Goal: Information Seeking & Learning: Learn about a topic

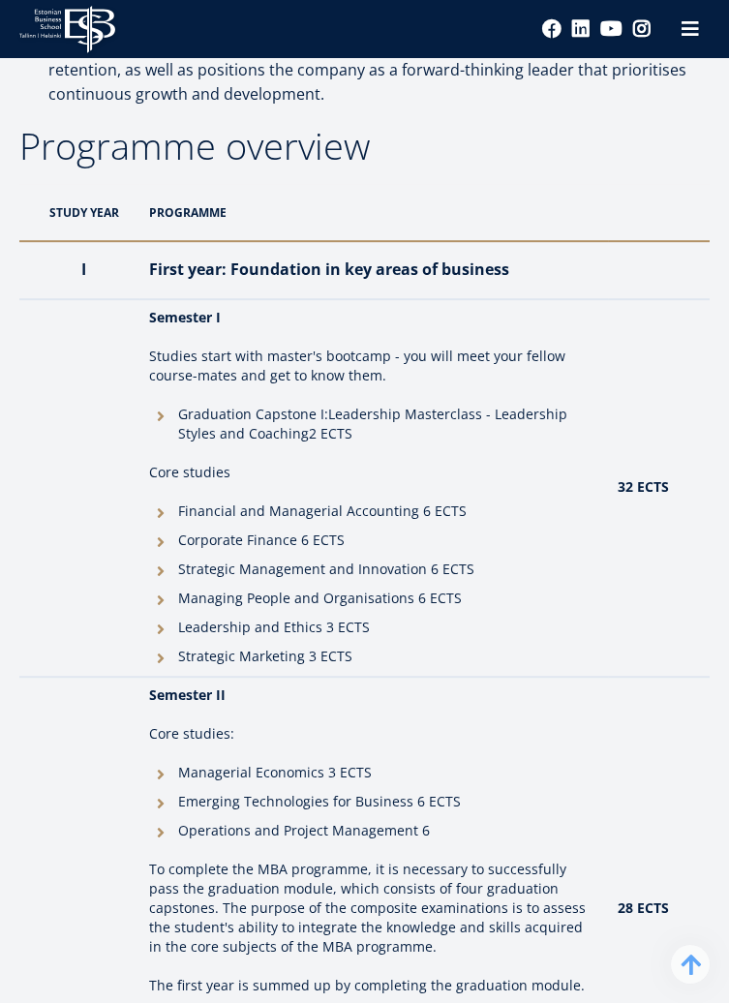
scroll to position [2196, 0]
click at [218, 214] on th "Programme" at bounding box center [373, 213] width 468 height 57
click at [109, 217] on th "Study year" at bounding box center [79, 213] width 120 height 57
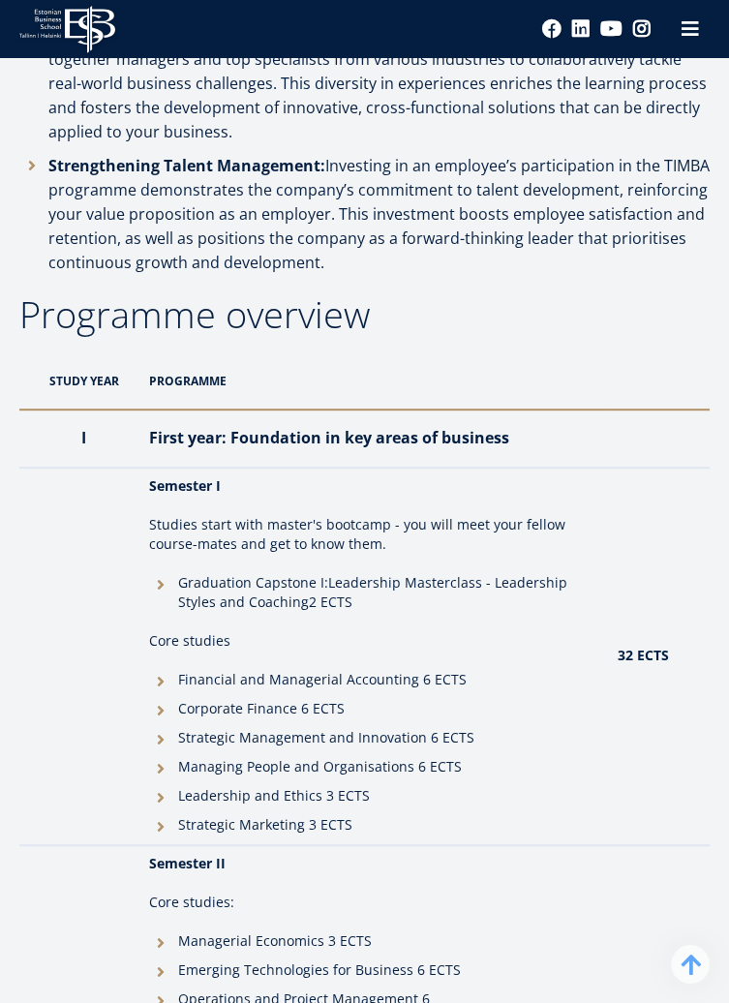
scroll to position [2048, 0]
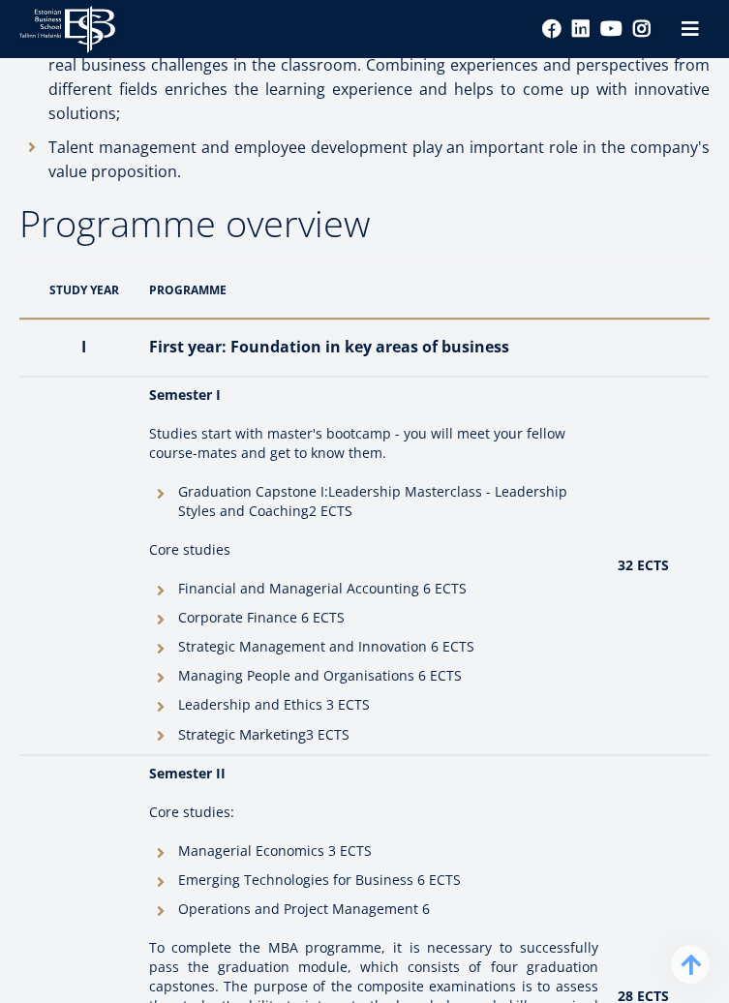
scroll to position [2249, 0]
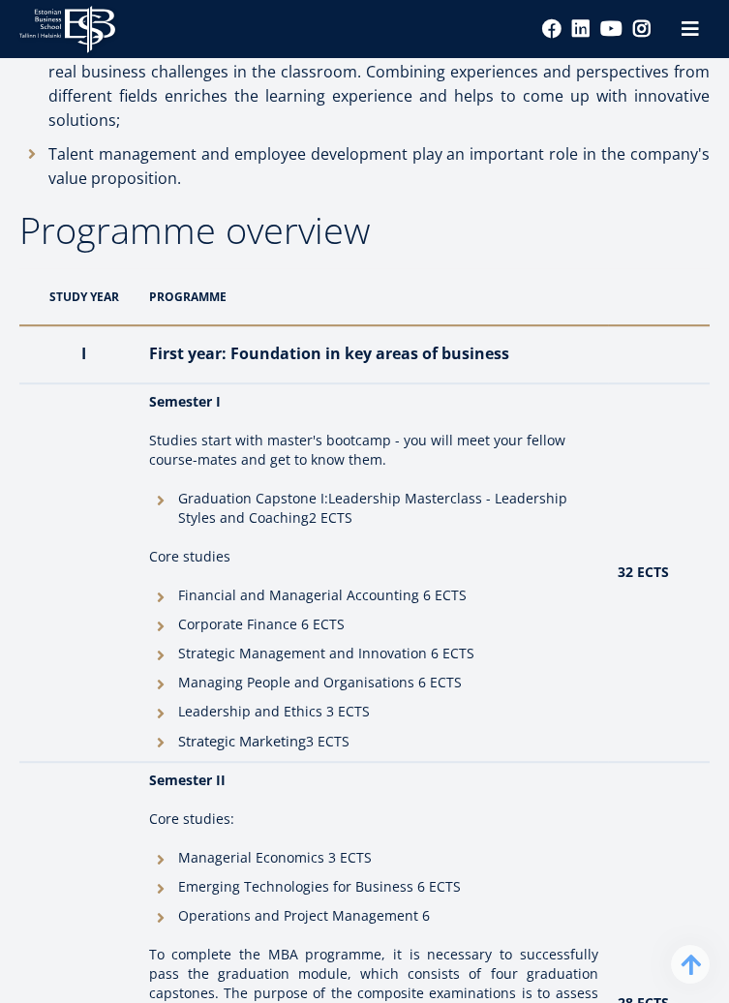
click at [198, 269] on th "Programme" at bounding box center [373, 296] width 468 height 57
click at [195, 277] on th "Programme" at bounding box center [373, 296] width 468 height 57
click at [308, 268] on th "Programme" at bounding box center [373, 296] width 468 height 57
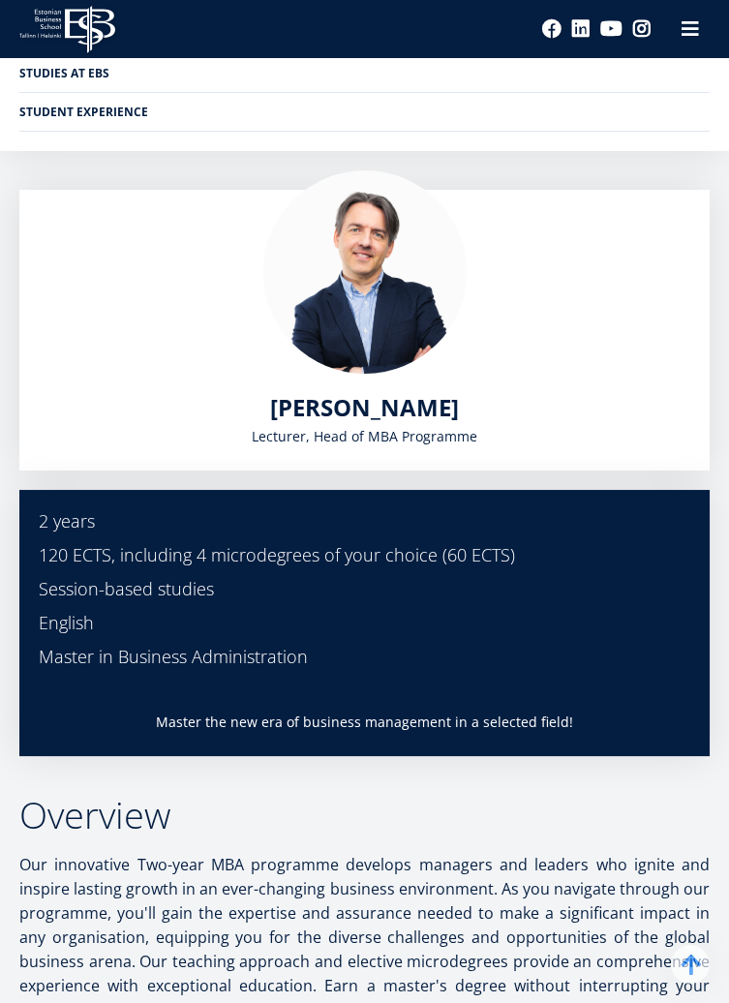
scroll to position [0, 0]
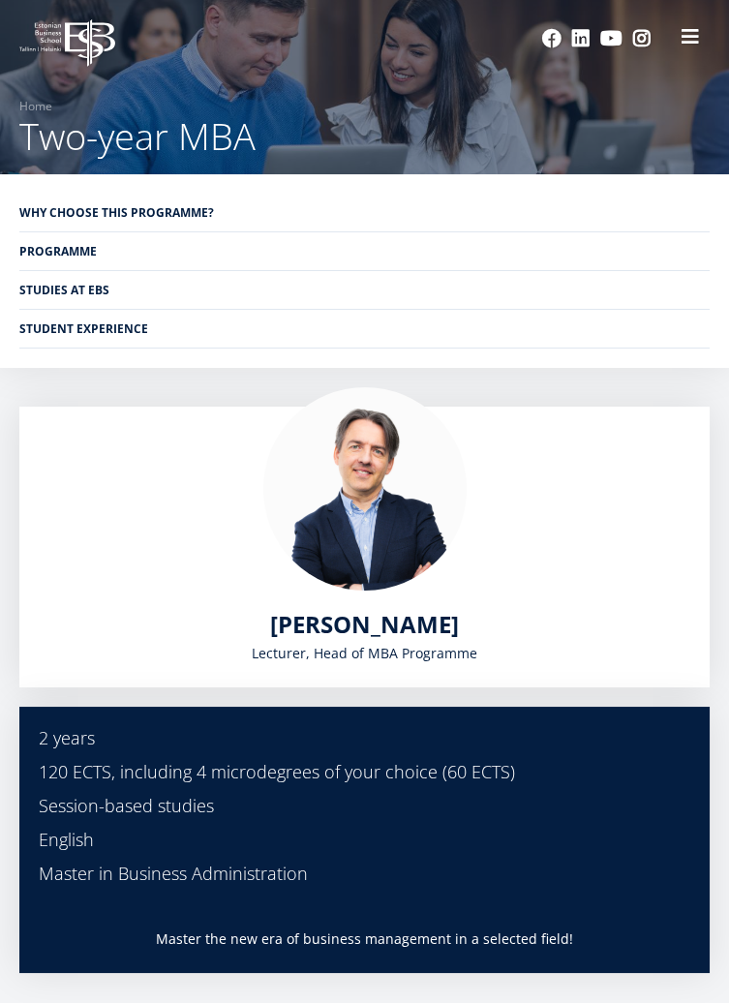
click at [702, 43] on button at bounding box center [690, 36] width 39 height 39
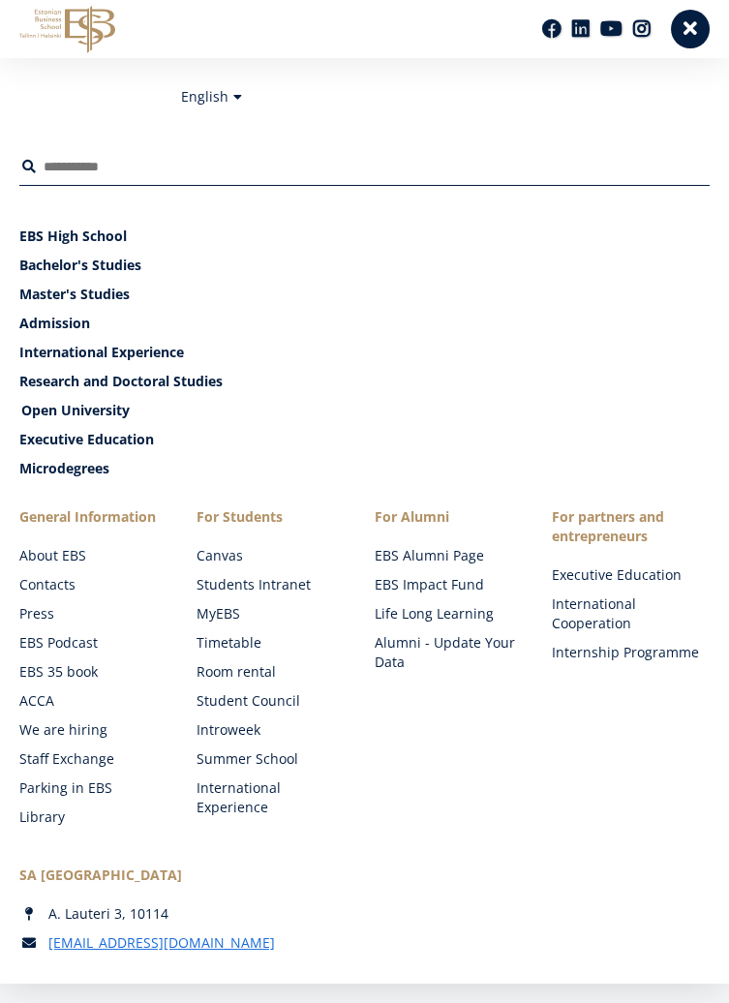
click at [106, 420] on link "Open University" at bounding box center [366, 410] width 690 height 19
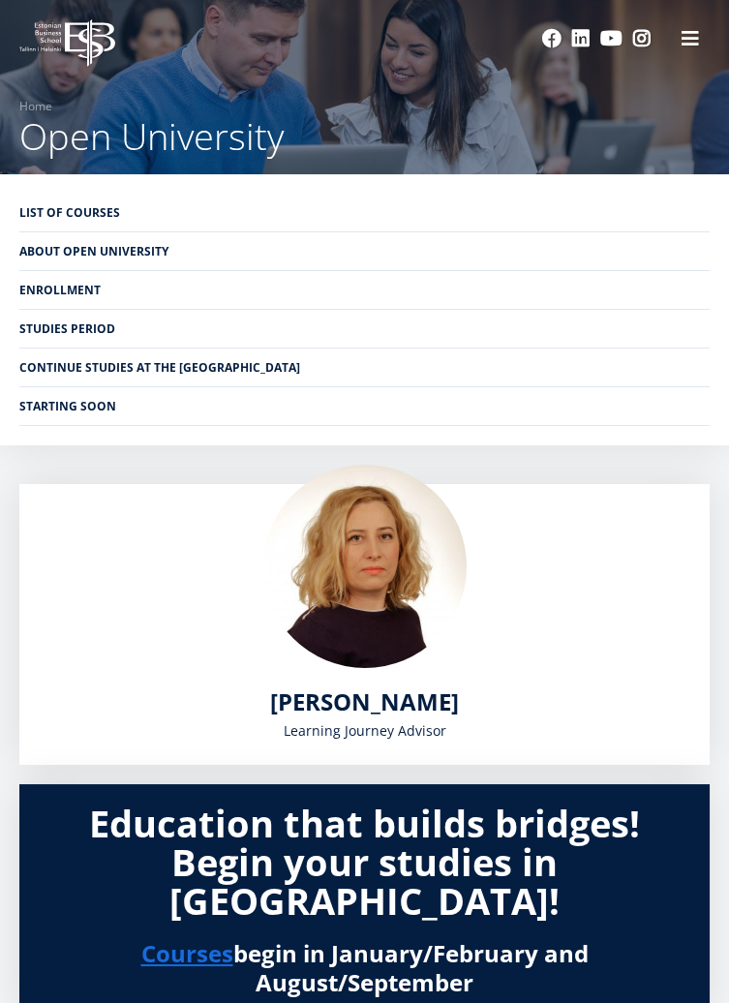
click at [105, 216] on link "List of Courses" at bounding box center [364, 213] width 690 height 38
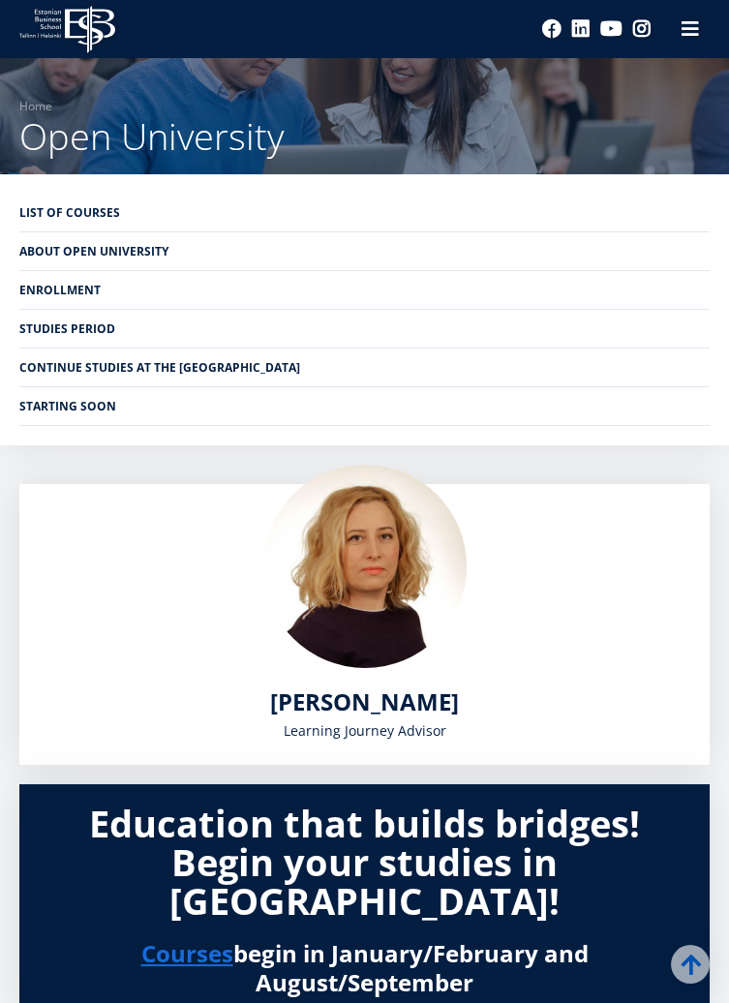
scroll to position [1076, 0]
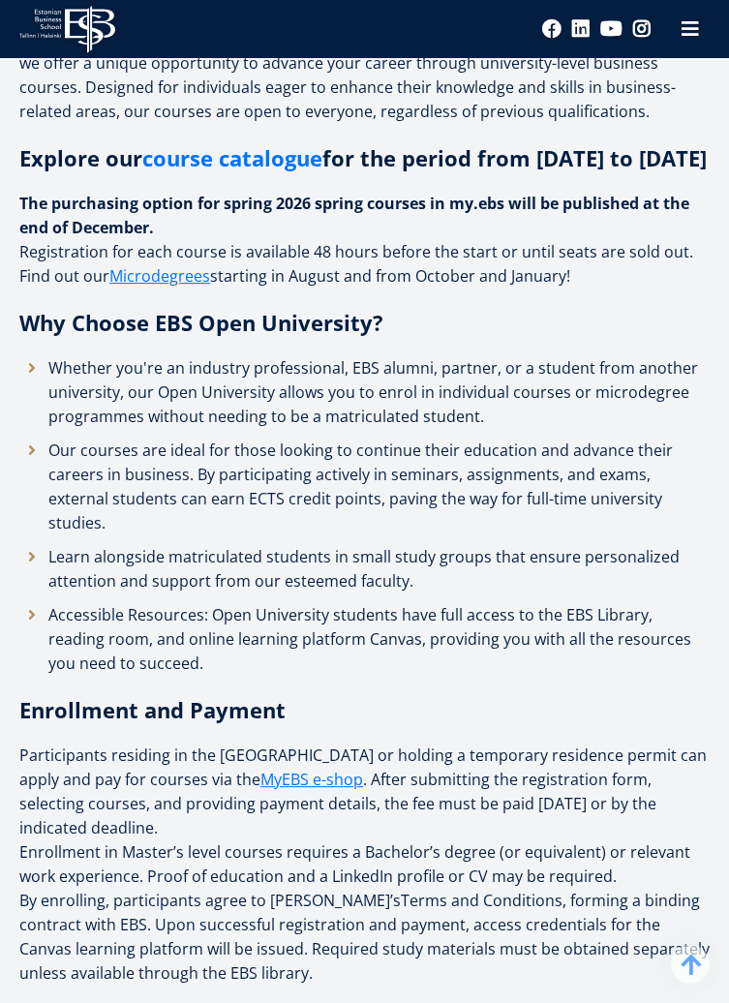
click at [283, 170] on link "course catalogue" at bounding box center [232, 157] width 180 height 29
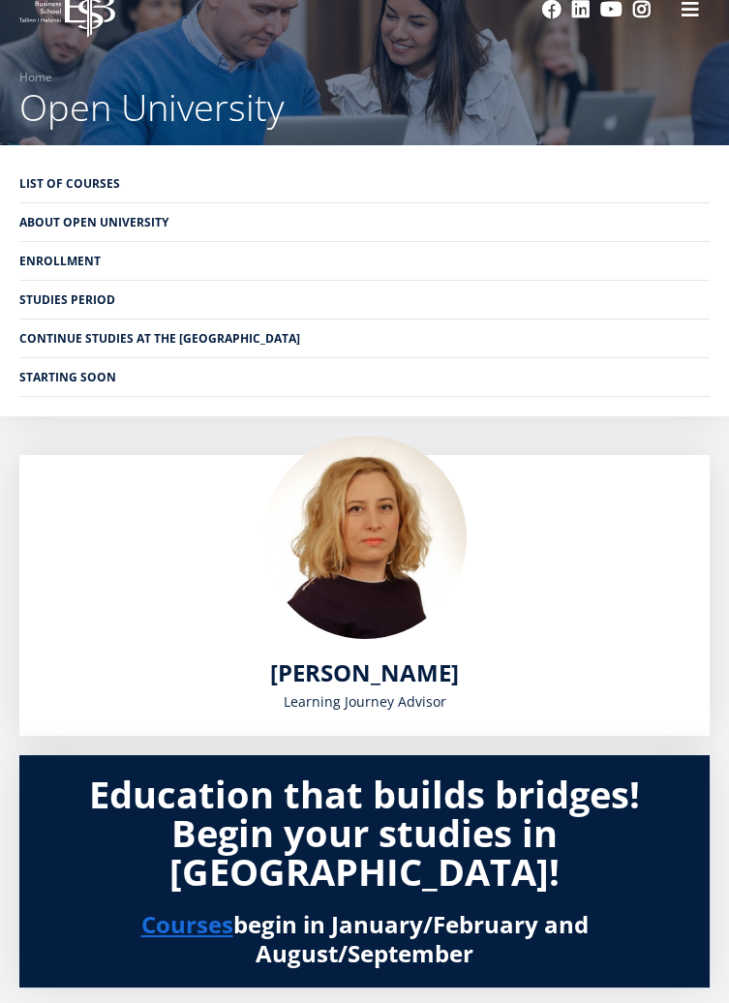
scroll to position [0, 0]
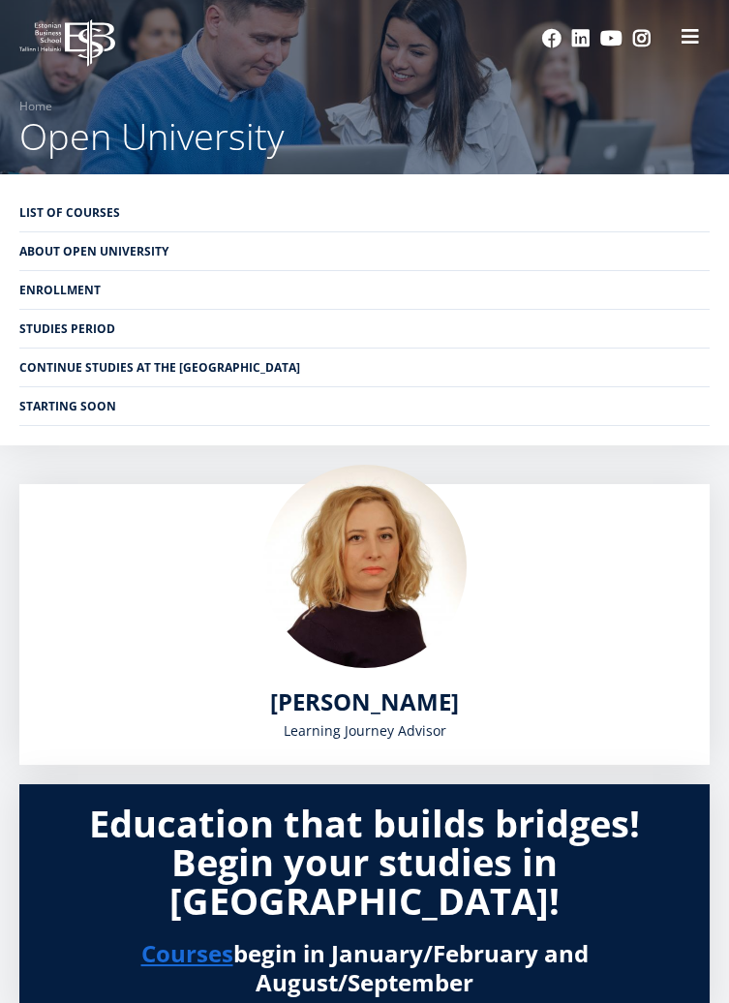
click at [705, 39] on button at bounding box center [690, 36] width 39 height 39
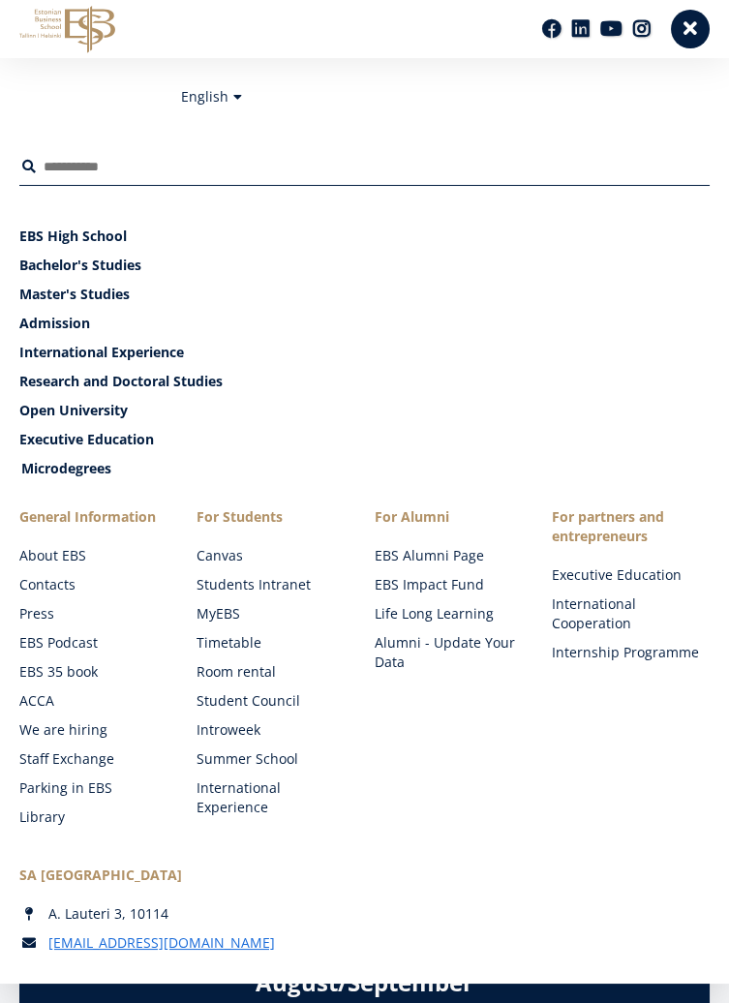
click at [97, 478] on link "Microdegrees" at bounding box center [366, 468] width 690 height 19
type input "*"
click at [100, 478] on link "Microdegrees" at bounding box center [366, 468] width 690 height 19
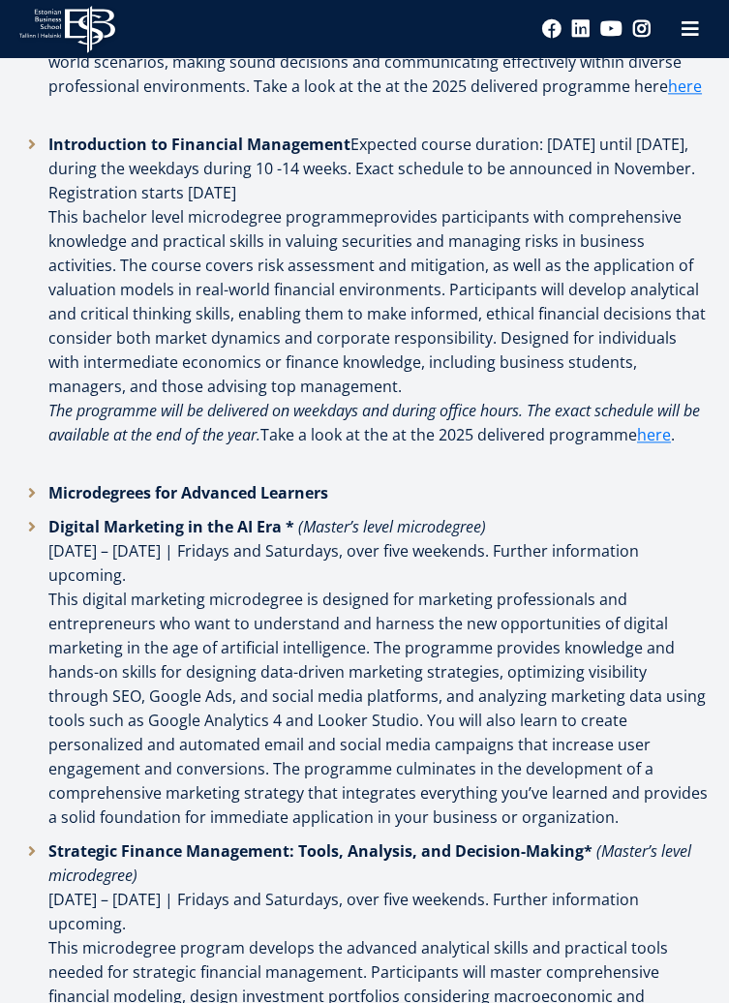
scroll to position [4416, 0]
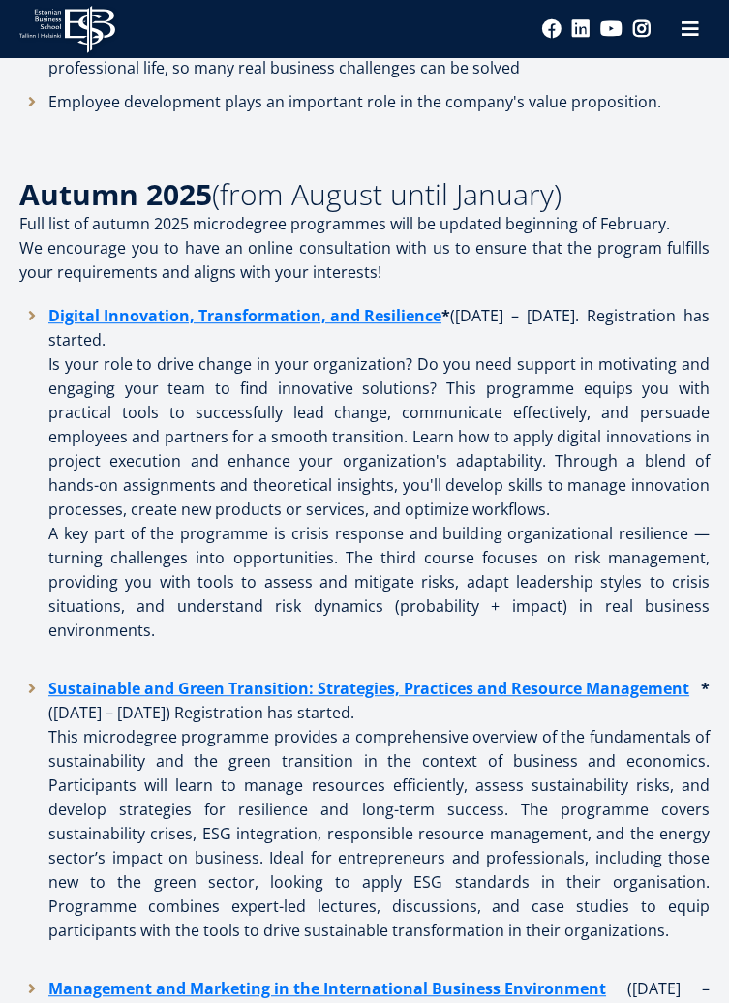
scroll to position [2058, 0]
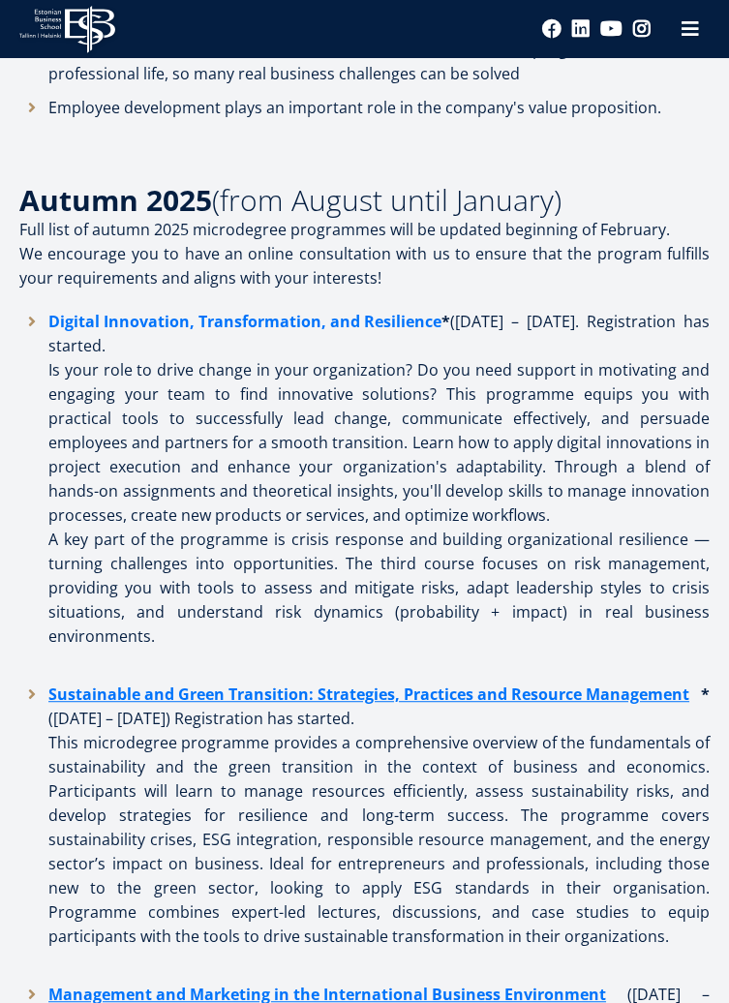
click at [303, 319] on link "Digital Innovation, Transformation, and Resilience" at bounding box center [244, 322] width 393 height 24
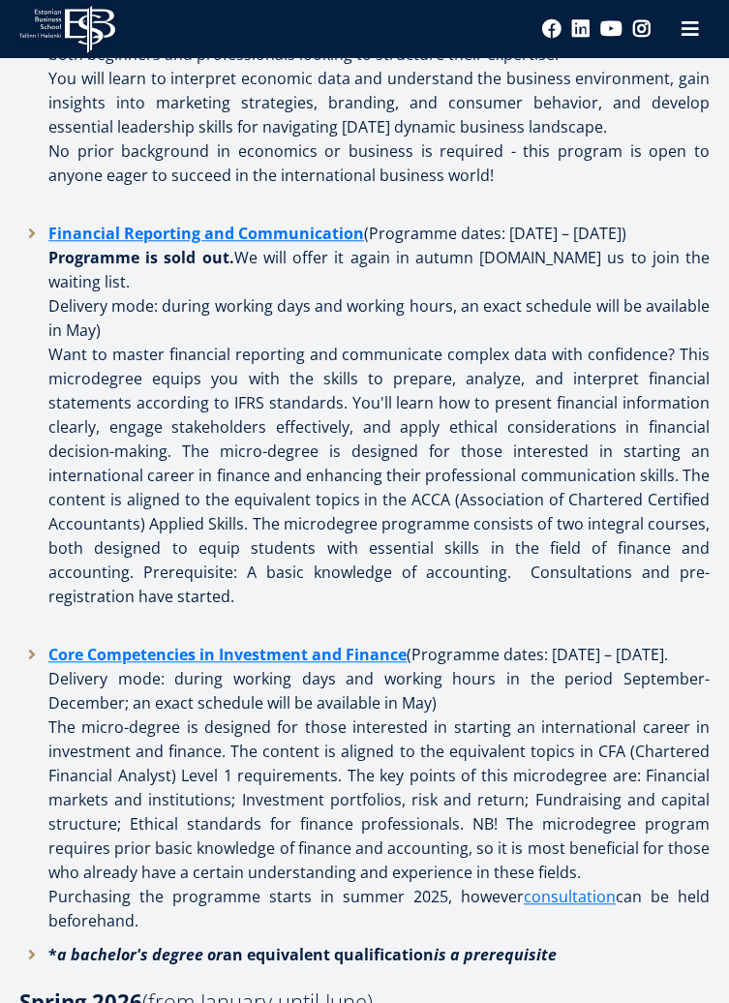
scroll to position [3103, 0]
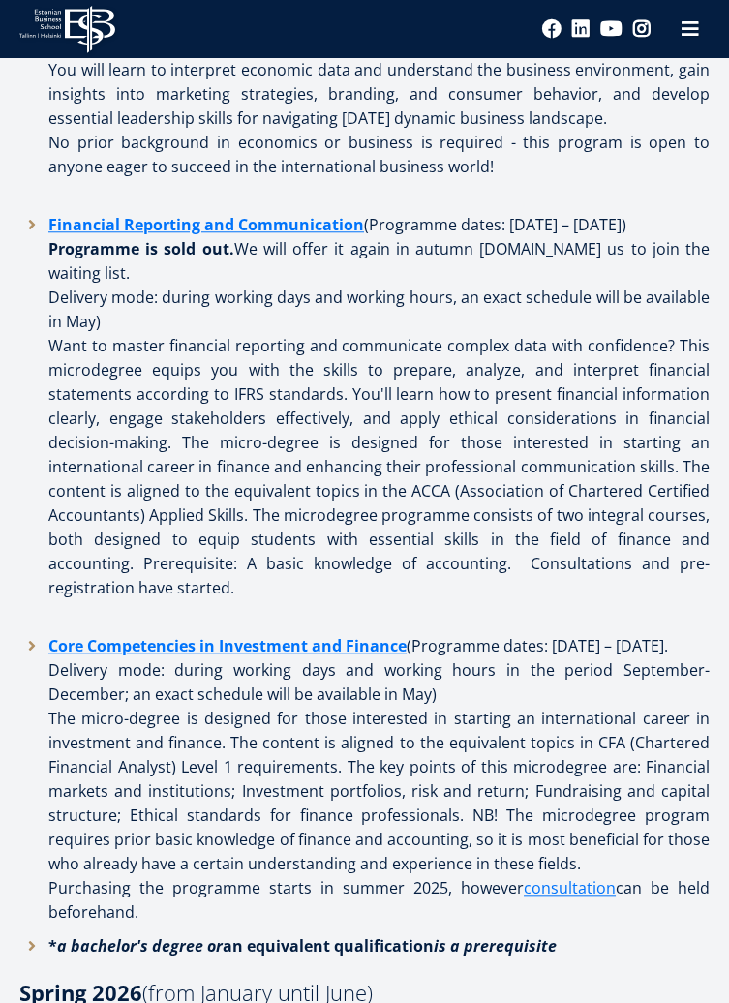
click at [320, 232] on strong "Financial Reporting and Communication" at bounding box center [206, 224] width 316 height 21
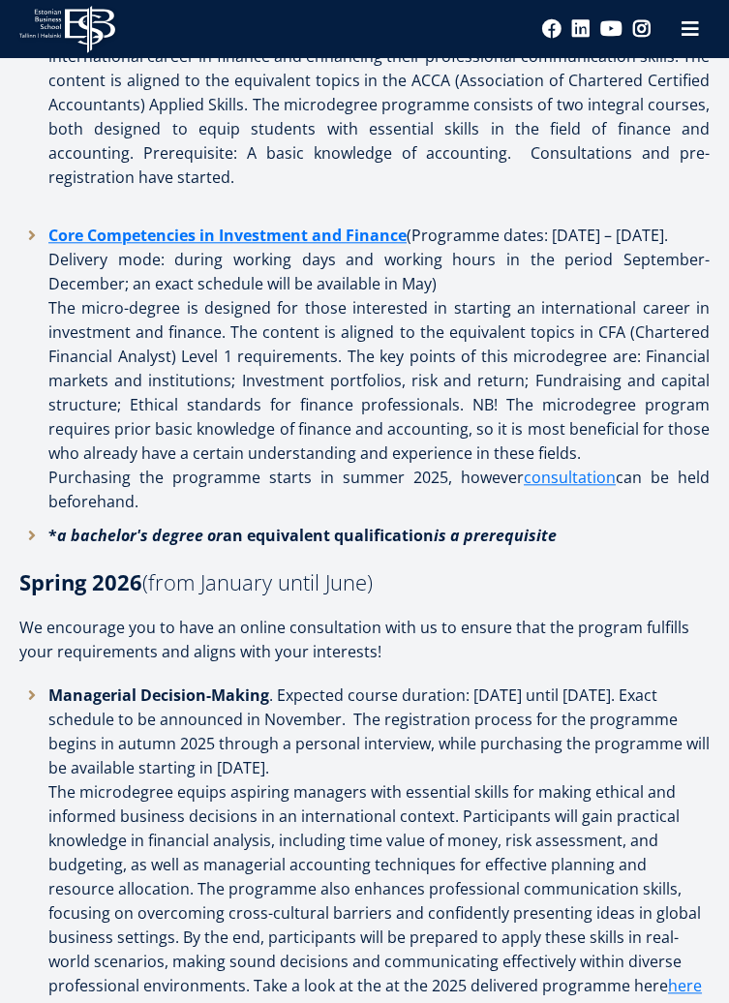
scroll to position [3516, 0]
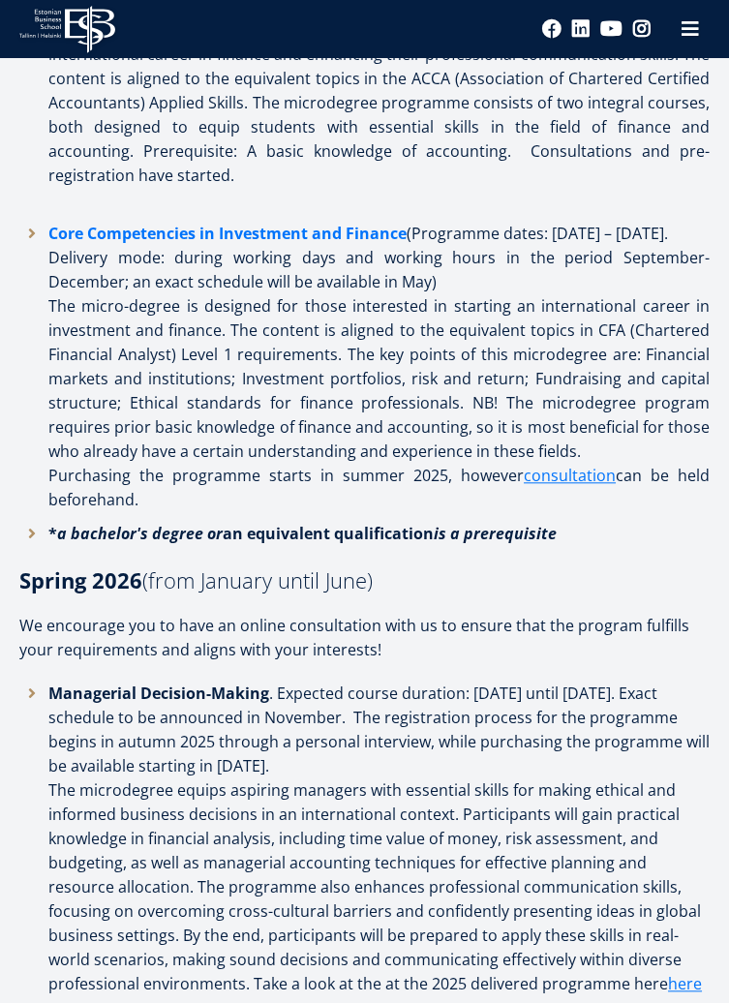
click at [366, 244] on strong "Core Competencies in Investment and Finance" at bounding box center [227, 233] width 358 height 21
